Goal: Task Accomplishment & Management: Use online tool/utility

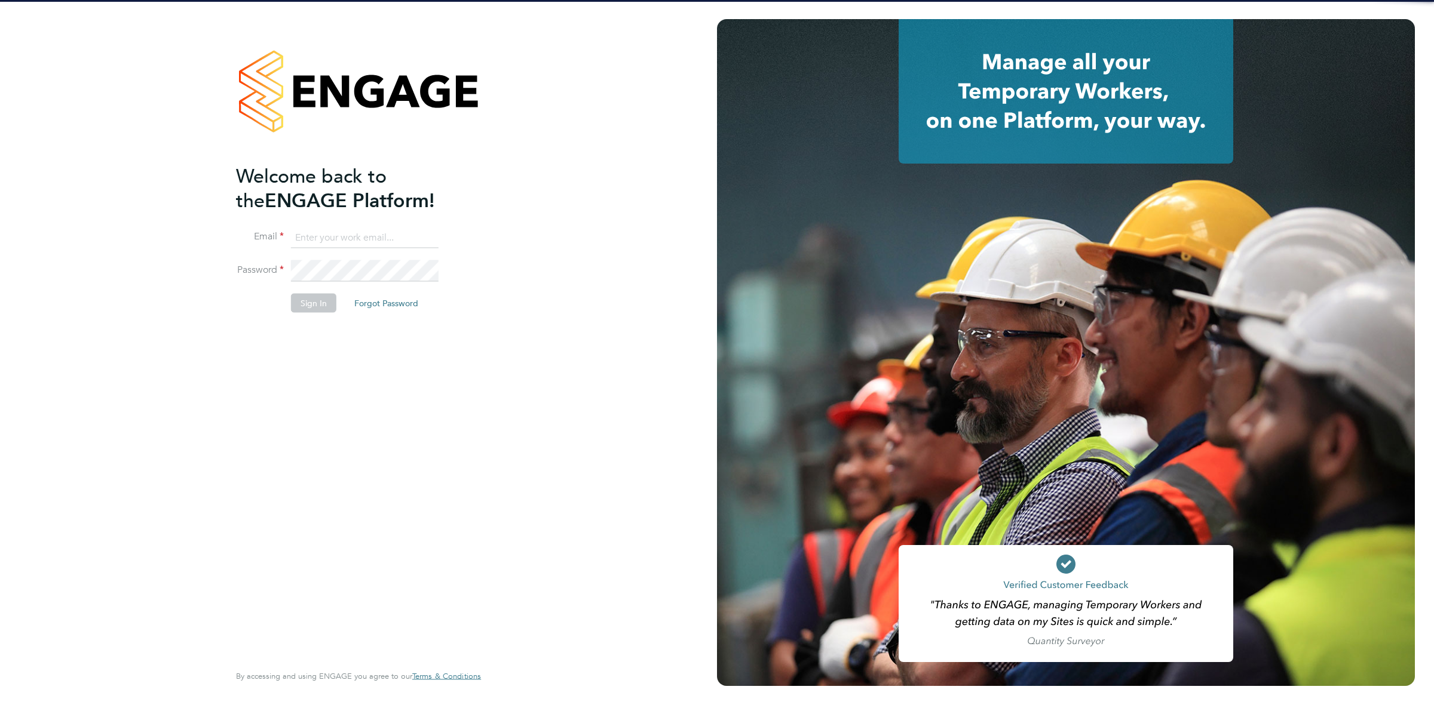
type input "shaye.stoneham@randstadcpe.com"
click at [321, 286] on li "Password" at bounding box center [352, 276] width 233 height 33
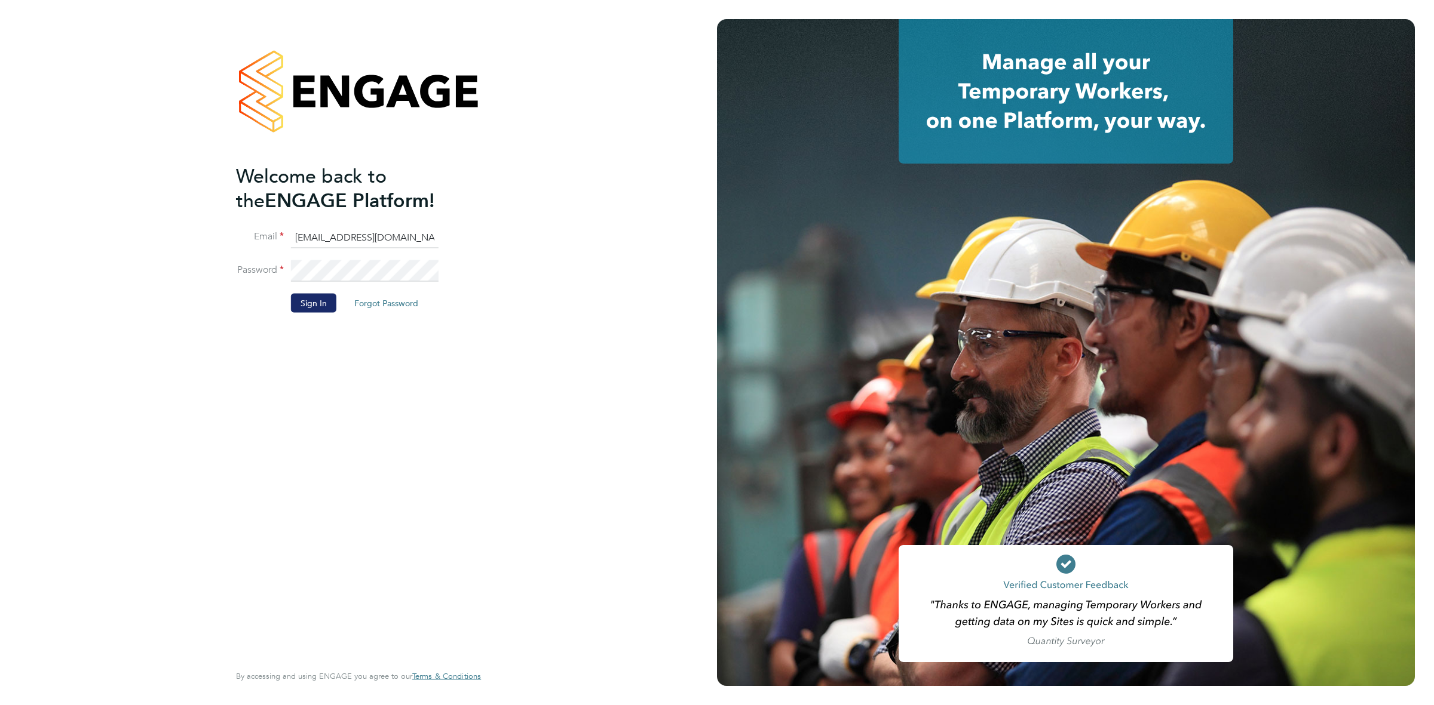
click at [323, 295] on button "Sign In" at bounding box center [313, 303] width 45 height 19
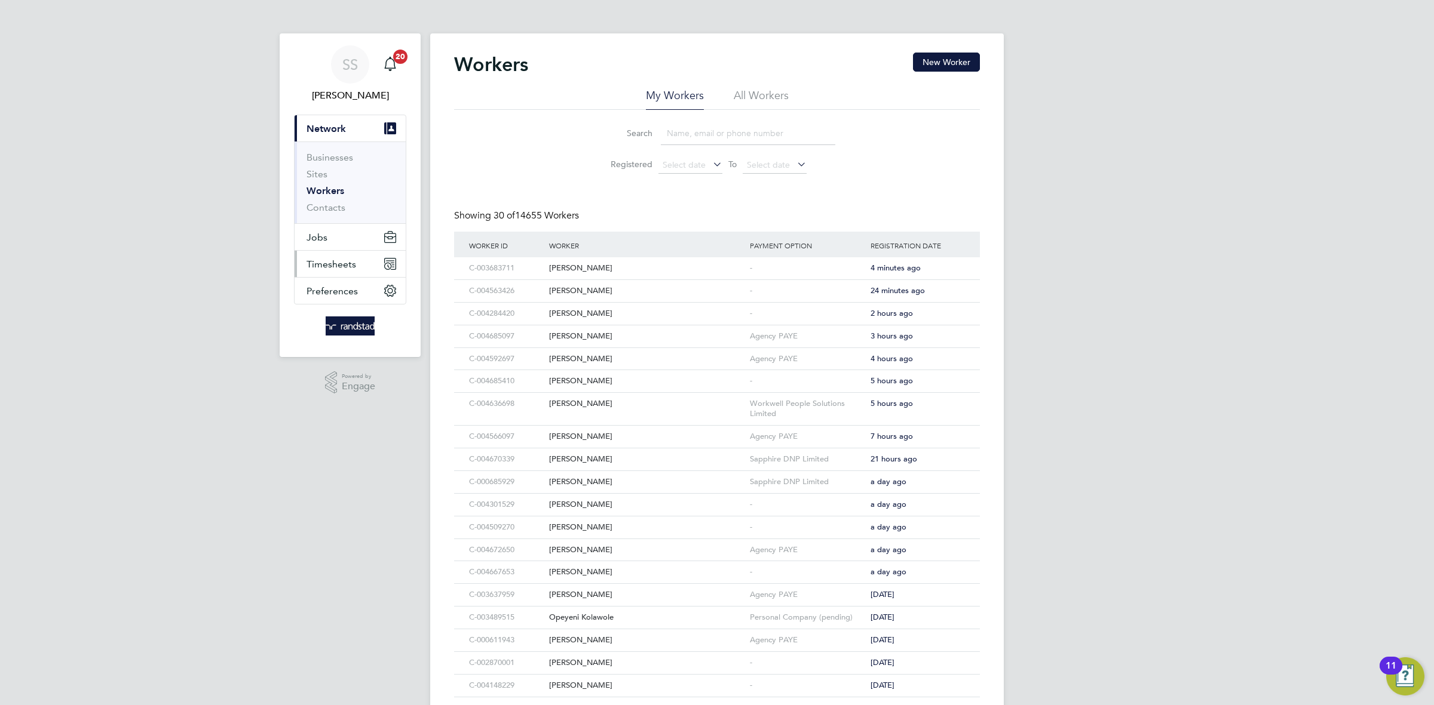
click at [366, 272] on button "Timesheets" at bounding box center [349, 264] width 111 height 26
click at [343, 211] on link "Timesheets" at bounding box center [331, 210] width 50 height 11
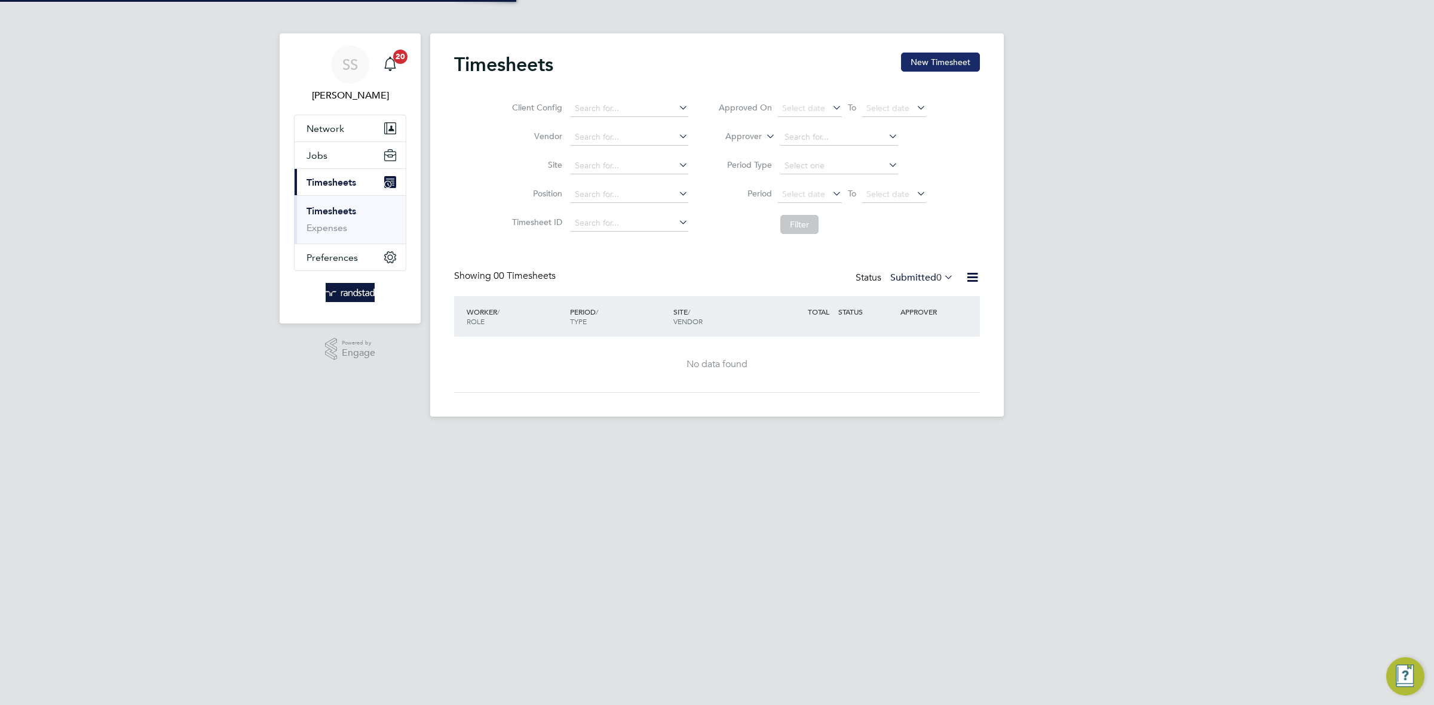
click at [933, 62] on button "New Timesheet" at bounding box center [940, 62] width 79 height 19
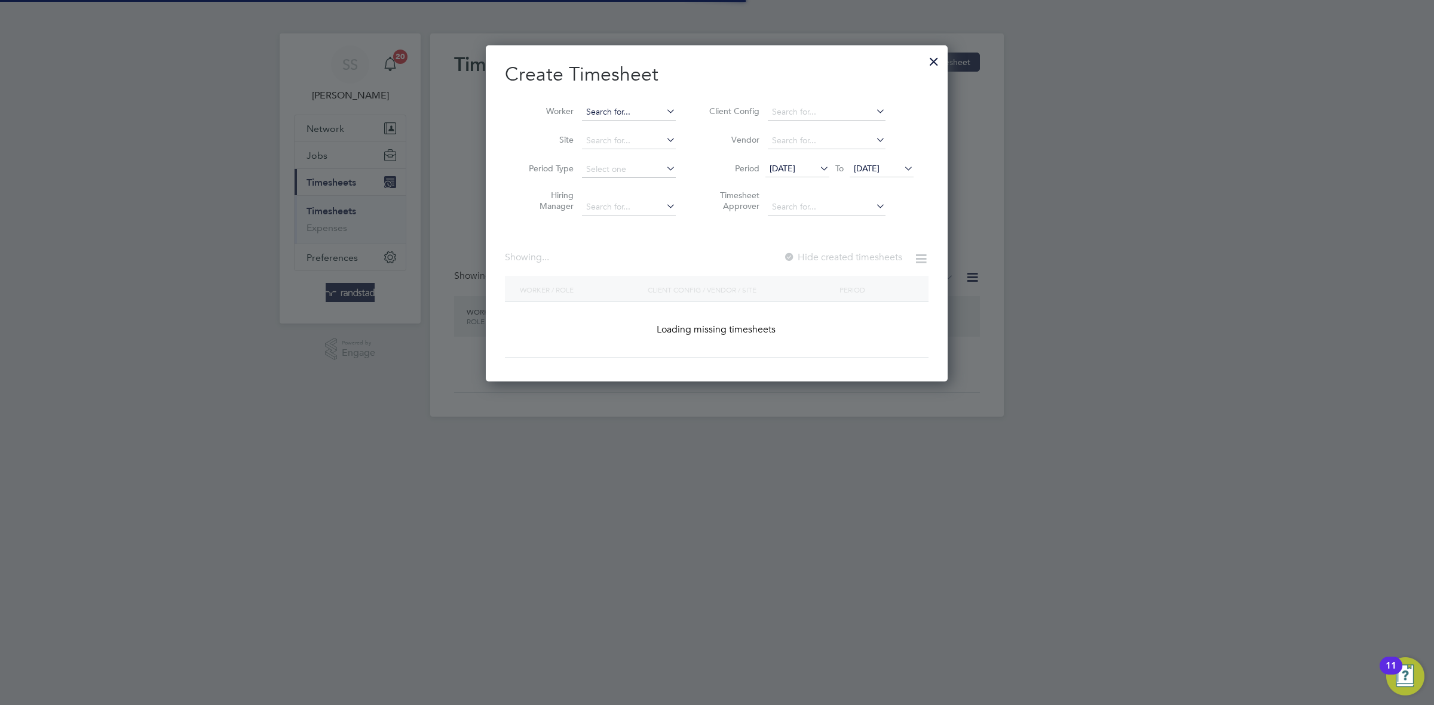
scroll to position [338, 462]
click at [604, 104] on input at bounding box center [629, 112] width 94 height 17
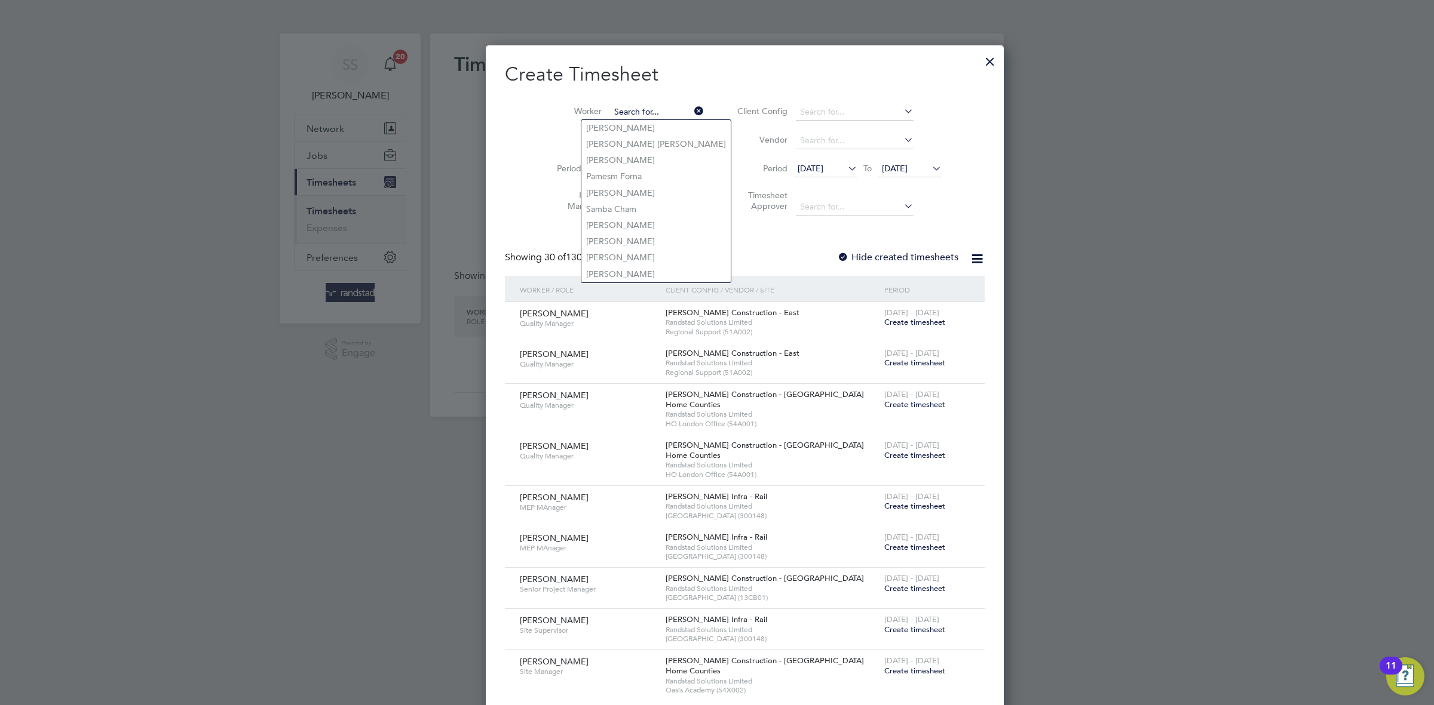
type input ","
click at [647, 136] on li "Monsuru Ma yegun" at bounding box center [628, 128] width 95 height 16
type input "Monsuru Mayegun"
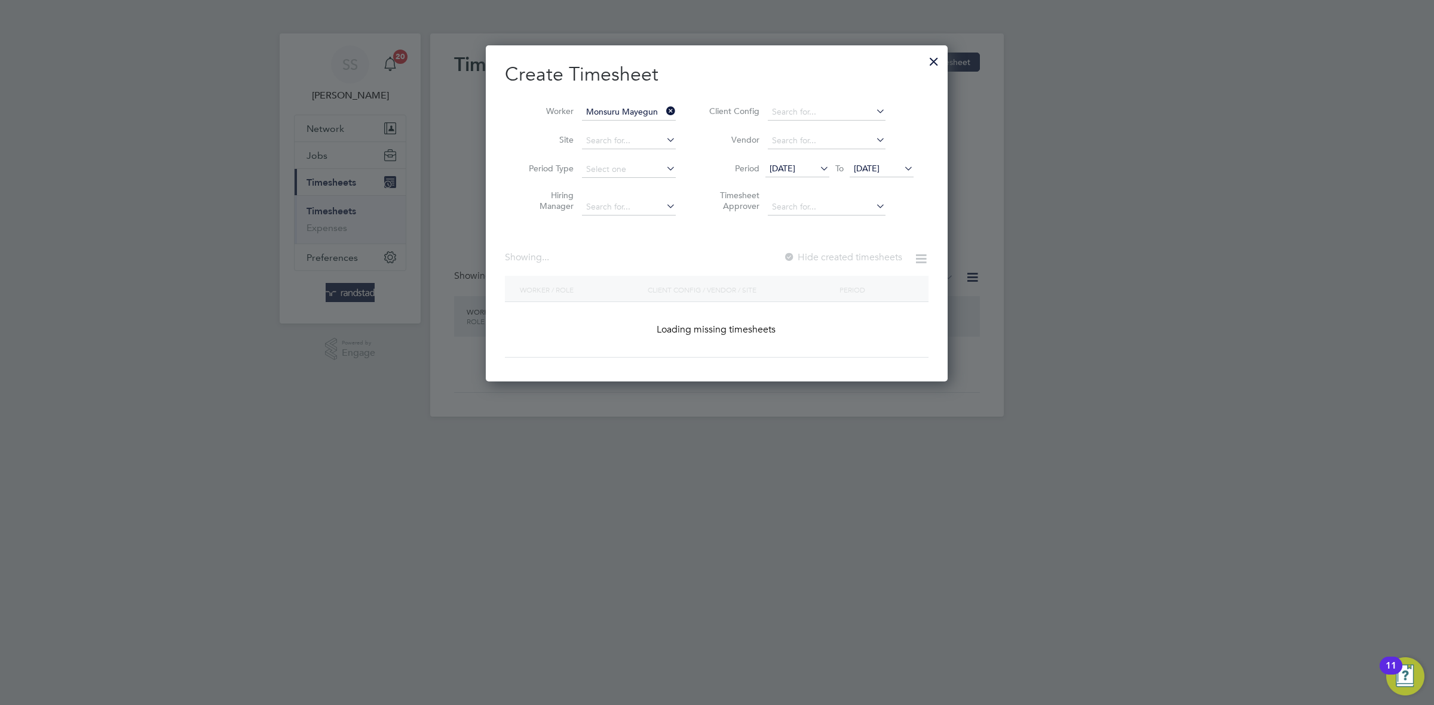
scroll to position [338, 462]
click at [716, 84] on h2 "Create Timesheet" at bounding box center [716, 74] width 423 height 25
click at [880, 259] on label "Hide created timesheets" at bounding box center [841, 257] width 121 height 12
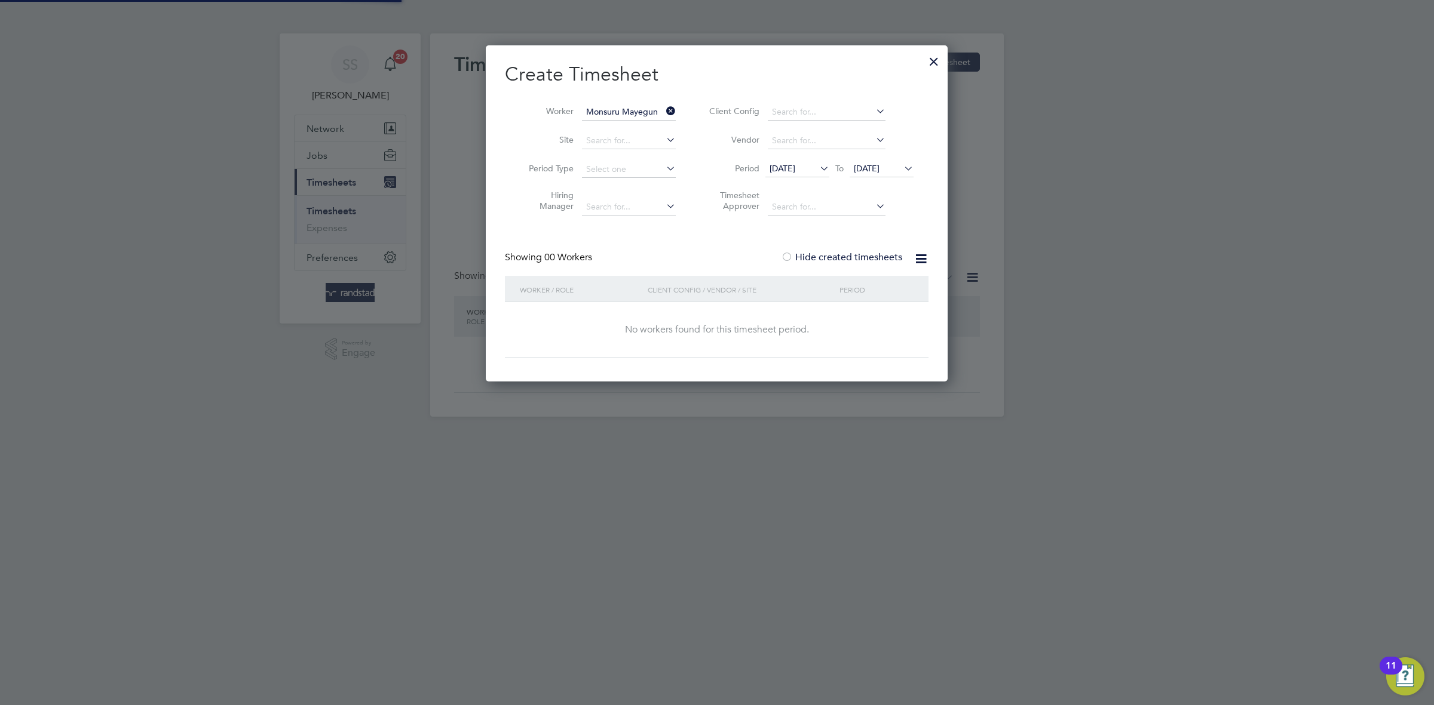
click at [901, 165] on icon at bounding box center [901, 168] width 0 height 17
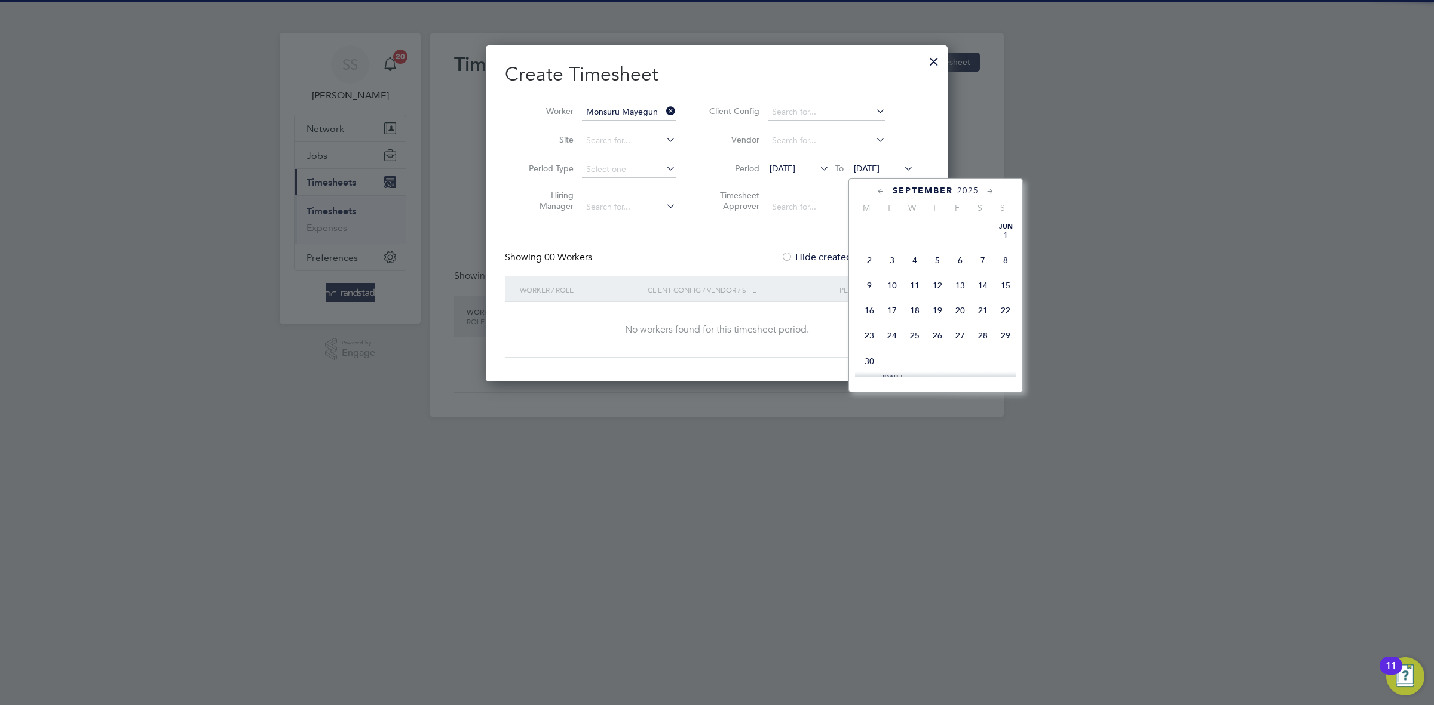
scroll to position [432, 0]
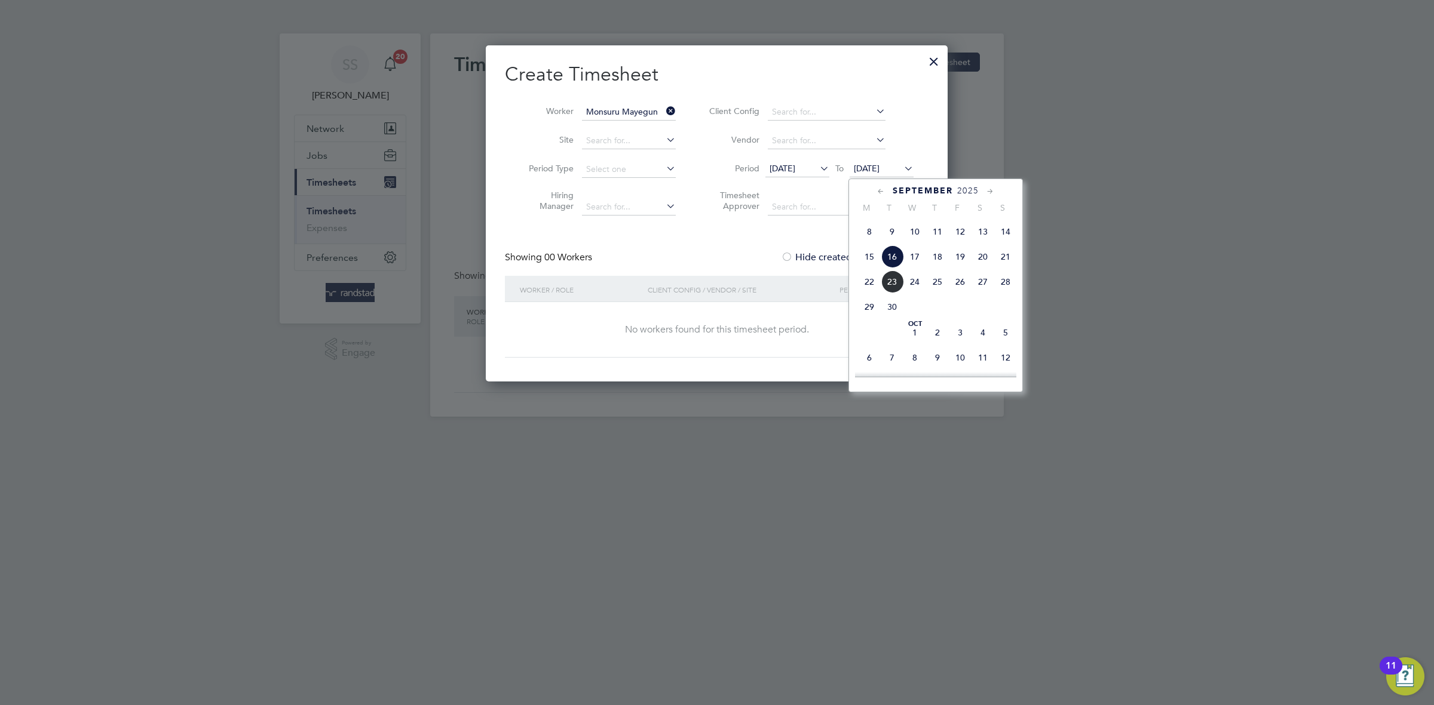
click at [924, 293] on span "24" at bounding box center [914, 282] width 23 height 23
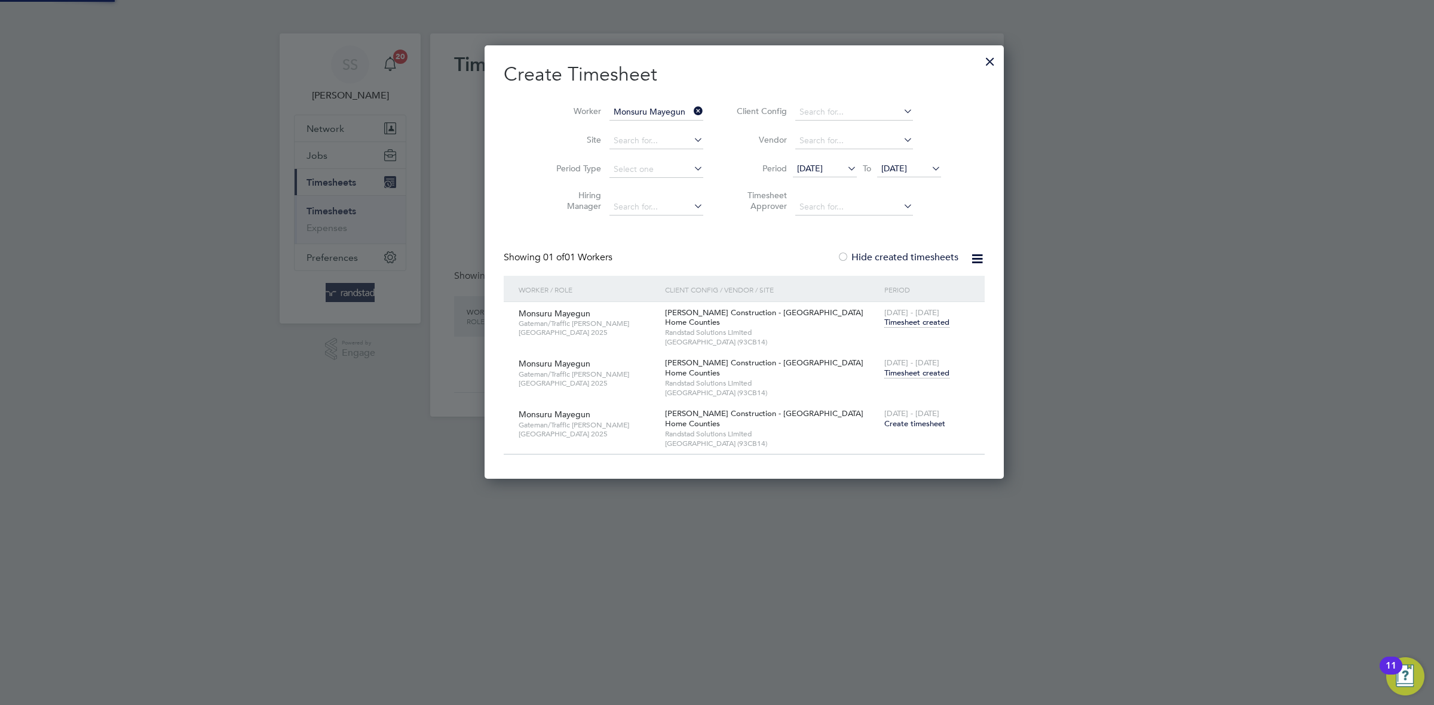
scroll to position [436, 465]
click at [884, 361] on span "[DATE] - [DATE]" at bounding box center [911, 363] width 55 height 10
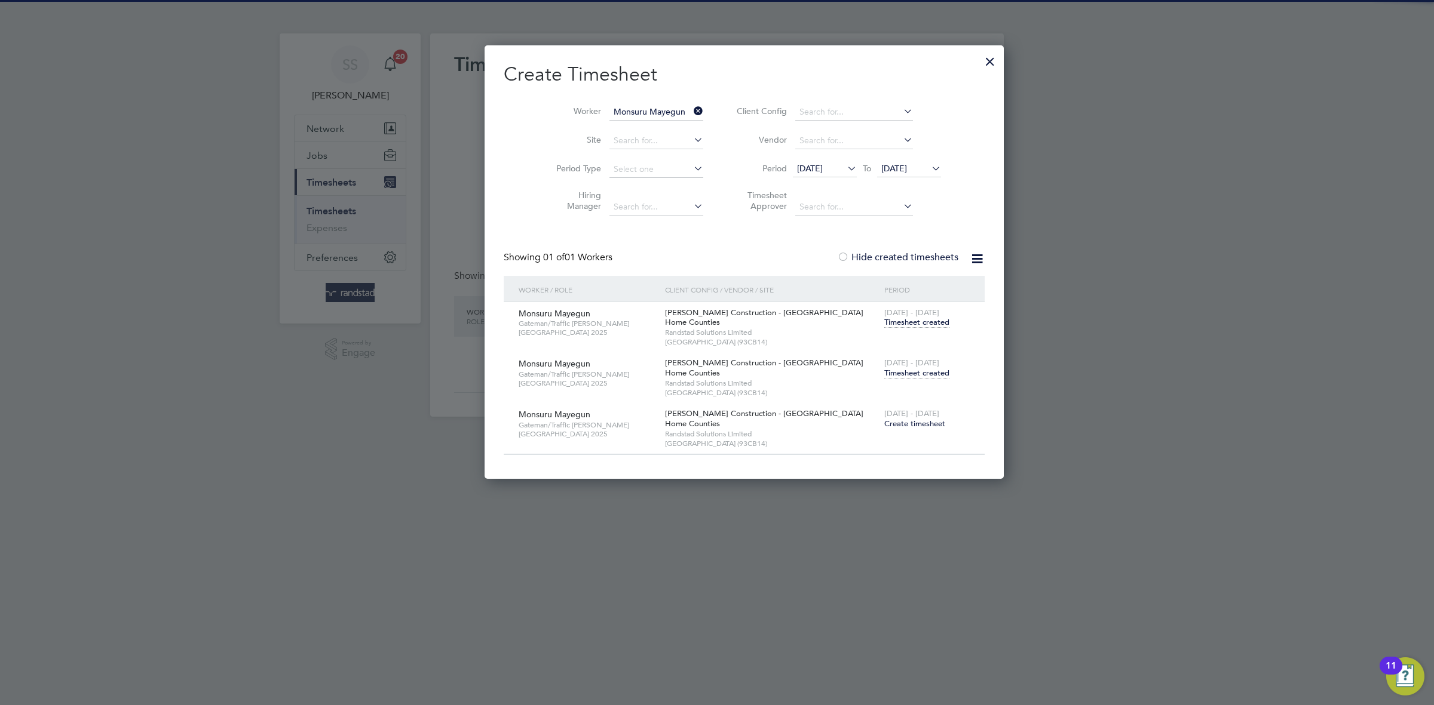
click at [884, 368] on span "[DATE] - [DATE]" at bounding box center [911, 363] width 55 height 10
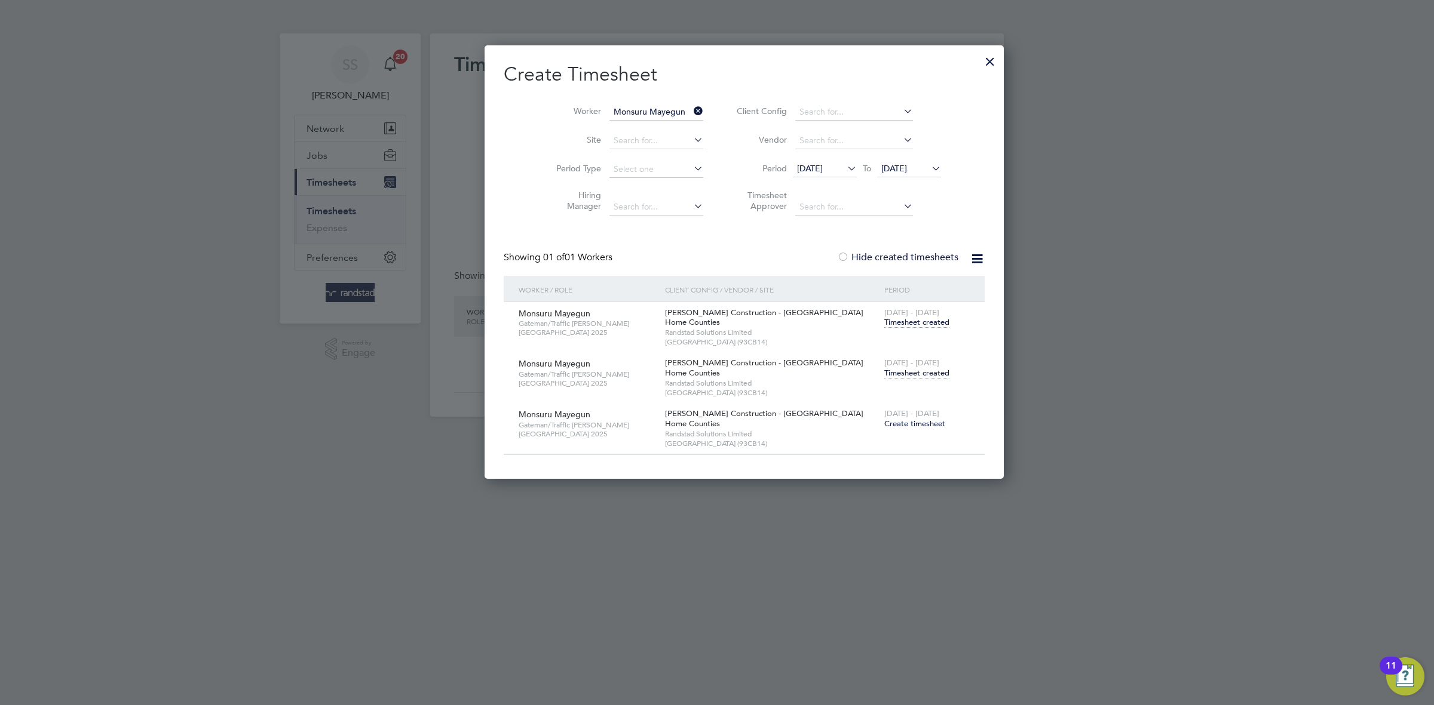
click at [884, 374] on span "Timesheet created" at bounding box center [916, 373] width 65 height 11
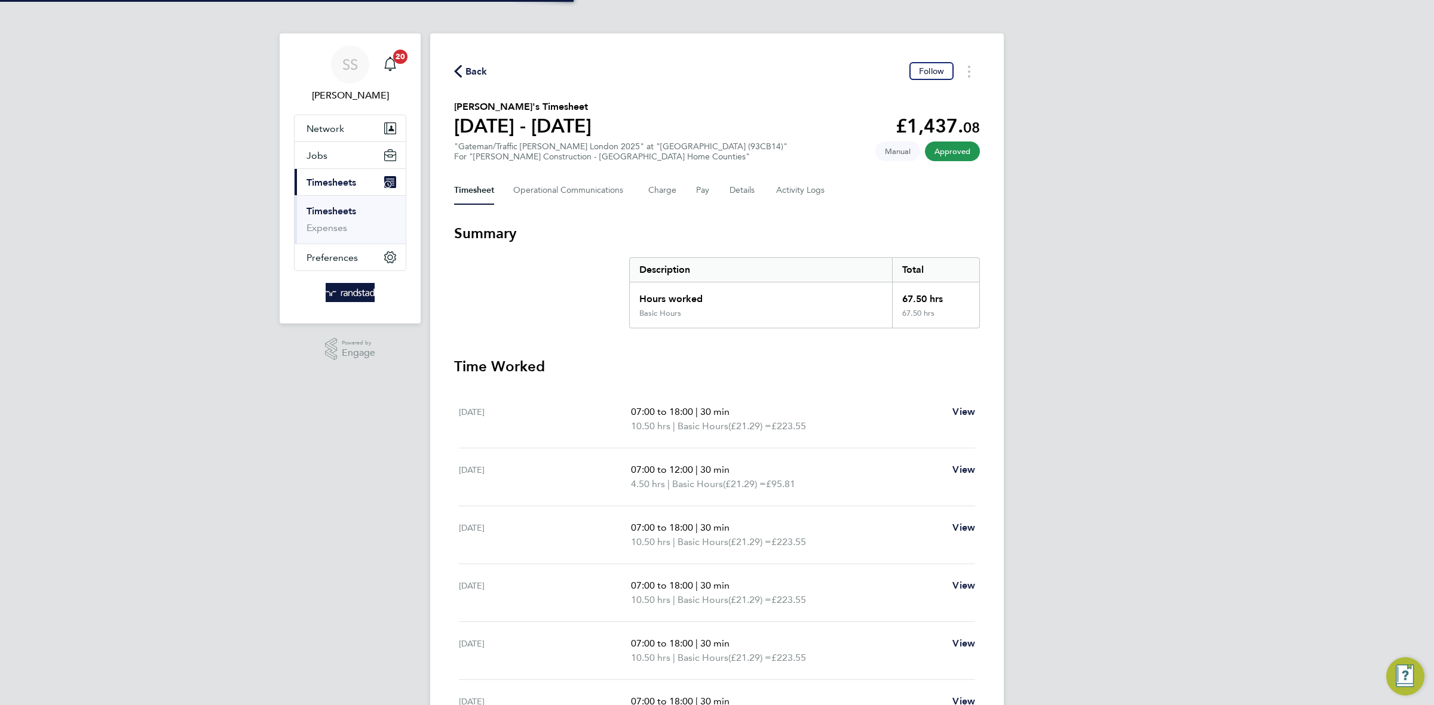
drag, startPoint x: 814, startPoint y: 269, endPoint x: 551, endPoint y: 3, distance: 373.4
click at [795, 99] on div "Back Follow [PERSON_NAME]'s Timesheet [DATE] - [DATE] £1,437. 08 "Gateman/Traff…" at bounding box center [716, 428] width 573 height 791
click at [488, 70] on div "Back Follow" at bounding box center [717, 71] width 526 height 19
click at [480, 70] on span "Back" at bounding box center [476, 72] width 22 height 14
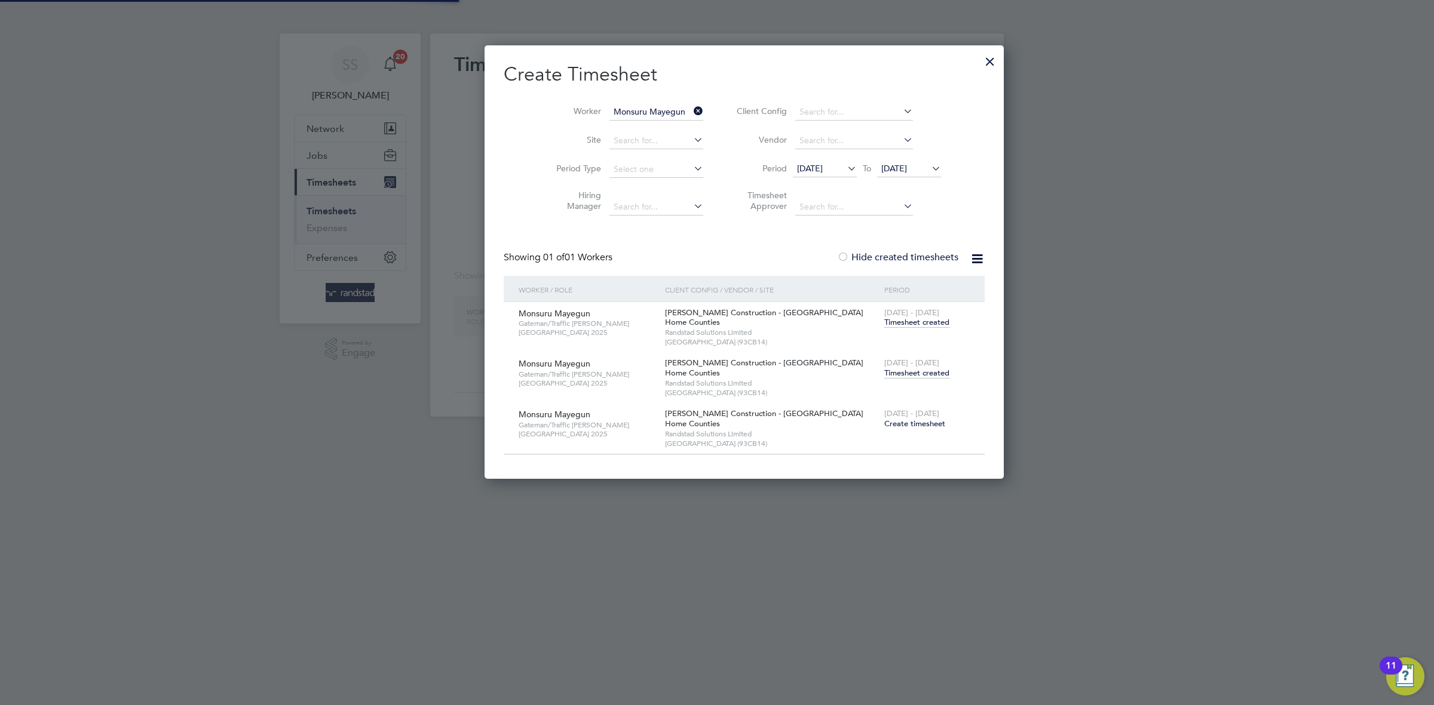
scroll to position [436, 465]
click at [655, 113] on input "Monsuru Mayegun" at bounding box center [656, 112] width 94 height 17
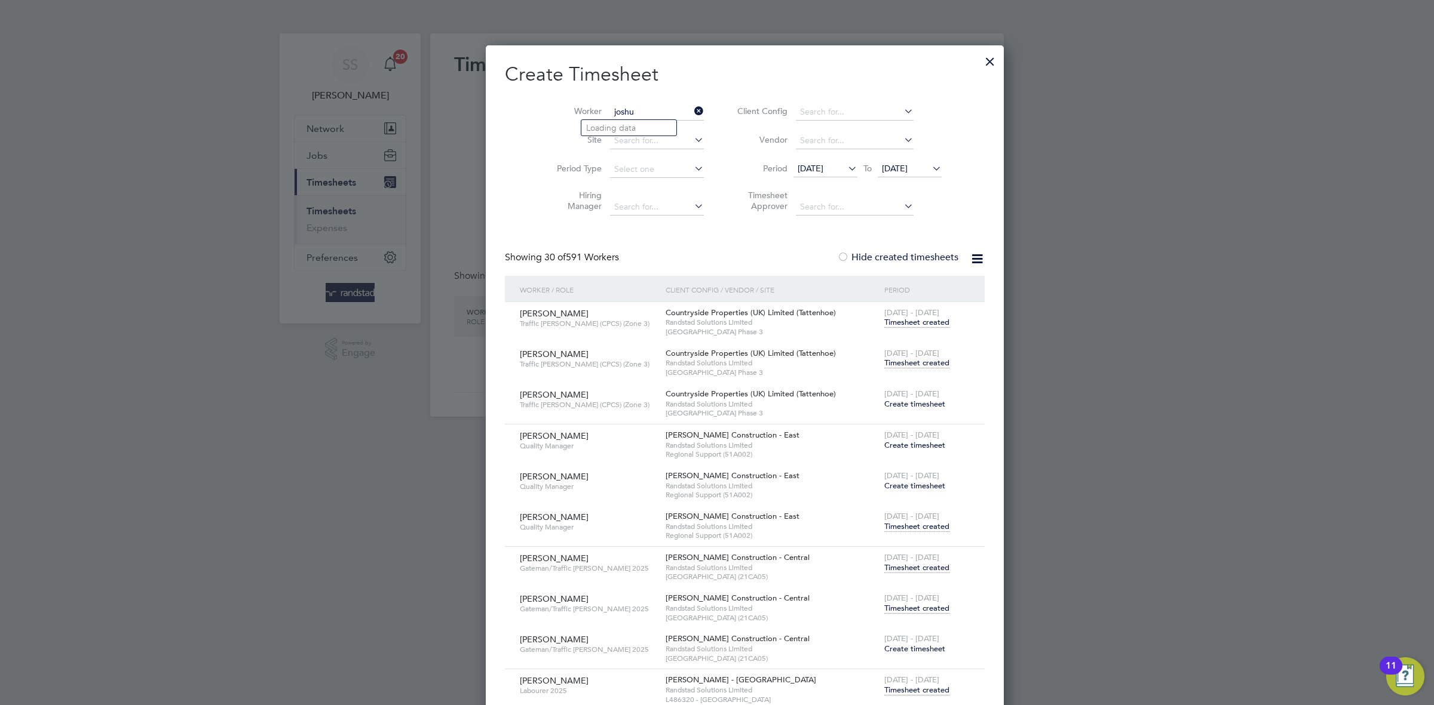
scroll to position [4101, 465]
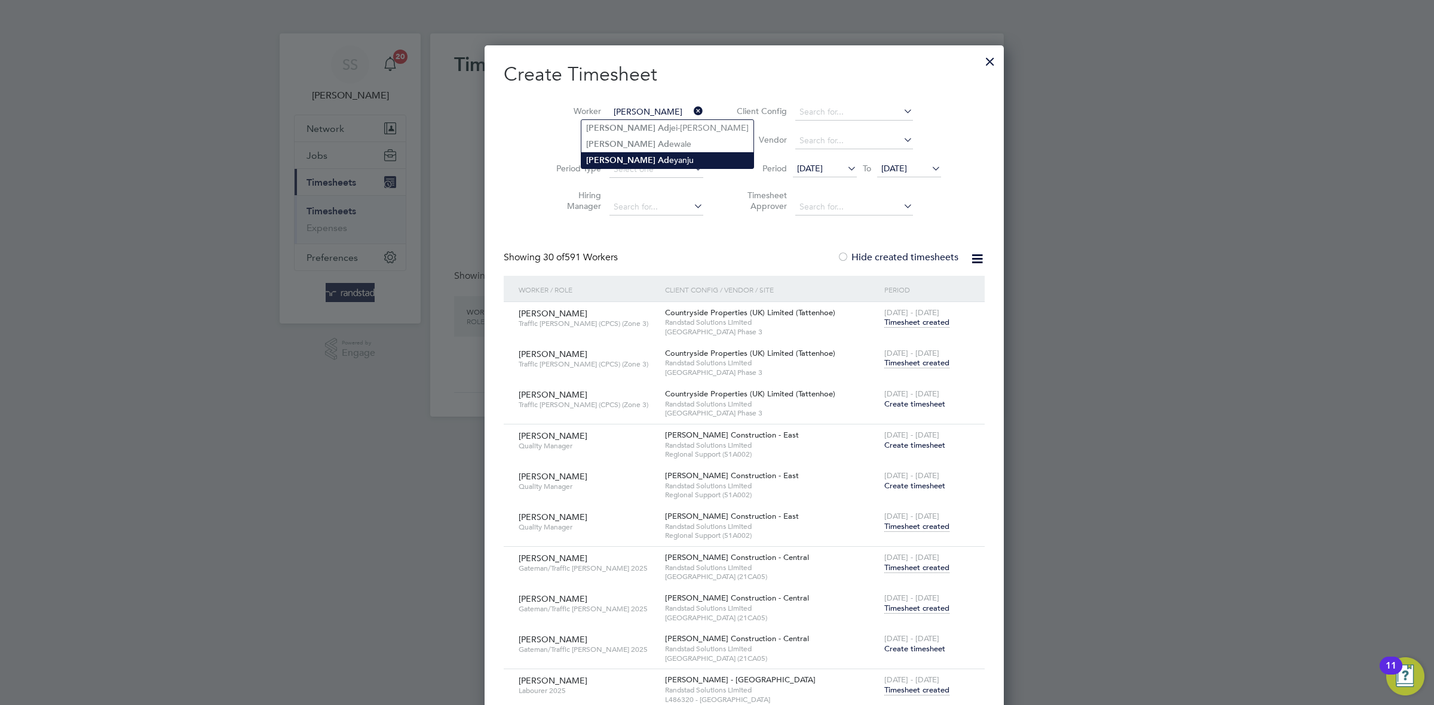
click at [652, 160] on li "[PERSON_NAME] Ad eyanju" at bounding box center [667, 160] width 172 height 16
type input "[PERSON_NAME]"
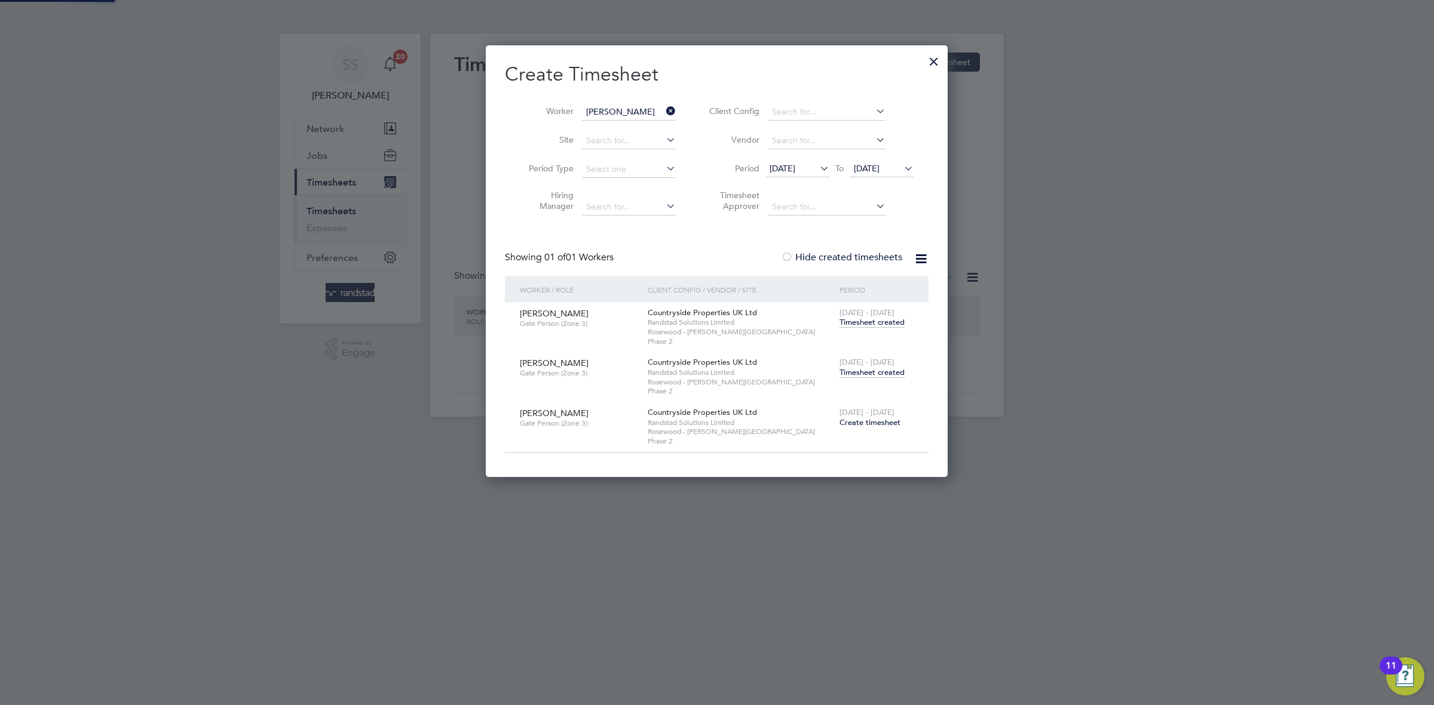
scroll to position [405, 462]
click at [872, 367] on span "Timesheet created" at bounding box center [871, 372] width 65 height 11
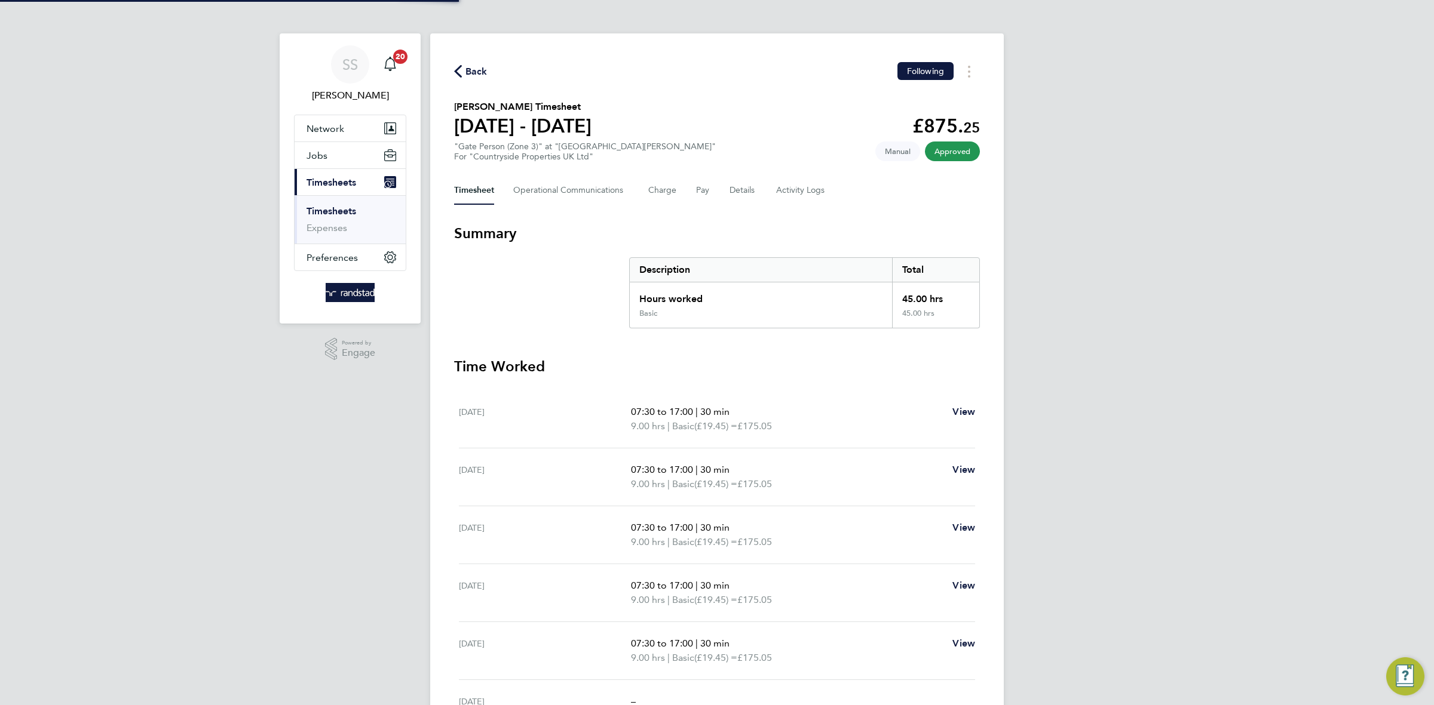
click at [722, 68] on div "Back Following" at bounding box center [717, 71] width 526 height 19
